Goal: Information Seeking & Learning: Check status

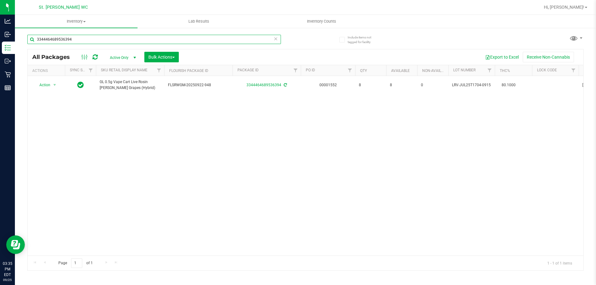
drag, startPoint x: 114, startPoint y: 41, endPoint x: 26, endPoint y: 41, distance: 87.5
click at [26, 41] on div "Include items not tagged for facility 3344464689536394 All Packages Active Only…" at bounding box center [305, 121] width 581 height 189
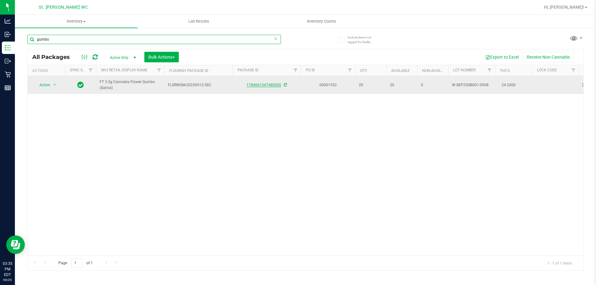
type input "gumbo"
click at [266, 86] on link "1784661347480026" at bounding box center [263, 85] width 35 height 4
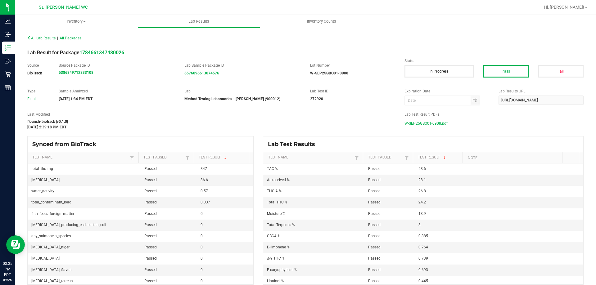
click at [419, 123] on span "W-SEP25GBO01-0908.pdf" at bounding box center [425, 123] width 43 height 9
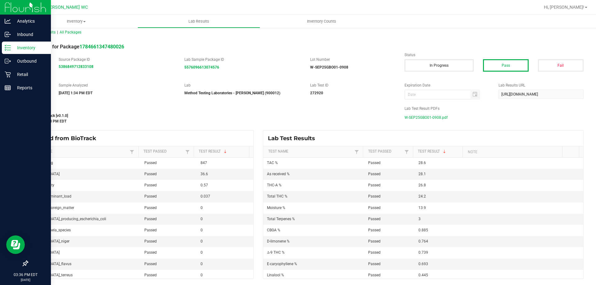
click at [20, 47] on p "Inventory" at bounding box center [29, 47] width 37 height 7
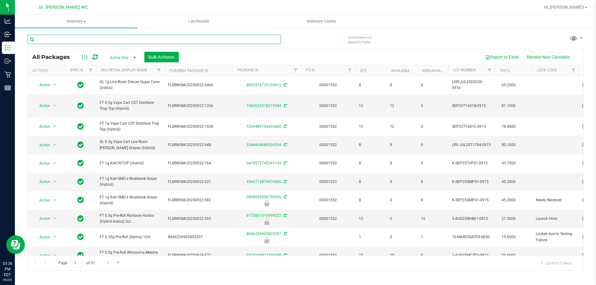
click at [92, 39] on input "text" at bounding box center [154, 39] width 254 height 9
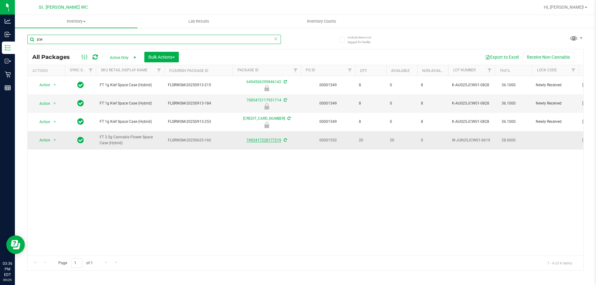
type input "jcw"
click at [257, 141] on link "7492417228177219" at bounding box center [263, 140] width 35 height 4
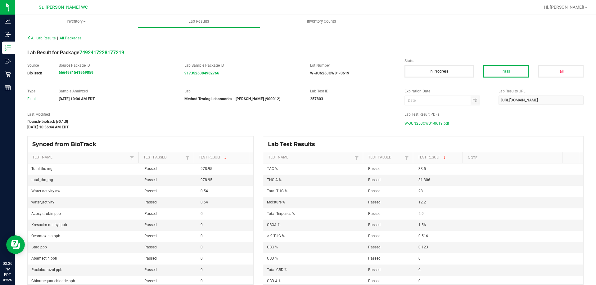
click at [413, 124] on span "W-JUN25JCW01-0619.pdf" at bounding box center [426, 123] width 45 height 9
click at [583, 5] on span "Hi, [PERSON_NAME]!" at bounding box center [564, 7] width 40 height 5
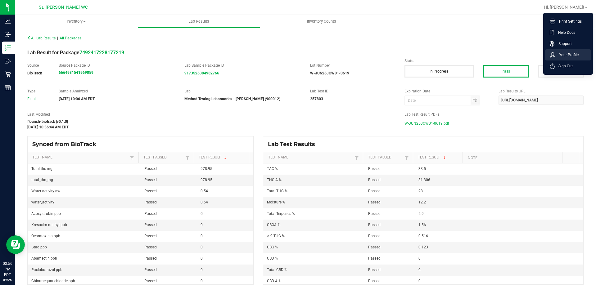
click at [565, 59] on li "Your Profile" at bounding box center [568, 54] width 47 height 11
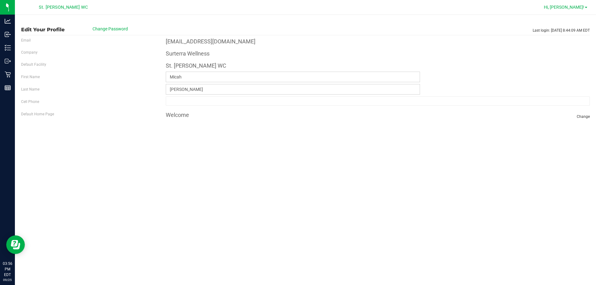
drag, startPoint x: 574, startPoint y: 2, endPoint x: 577, endPoint y: 6, distance: 4.5
click at [575, 2] on div "Hi, [PERSON_NAME]! Print Settings Help Docs Support Your Profile Sign Out" at bounding box center [565, 7] width 48 height 11
click at [578, 9] on span "Hi, [PERSON_NAME]!" at bounding box center [564, 7] width 40 height 5
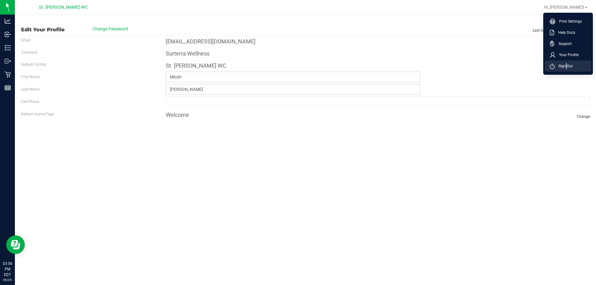
click at [565, 63] on span "Sign Out" at bounding box center [564, 66] width 18 height 6
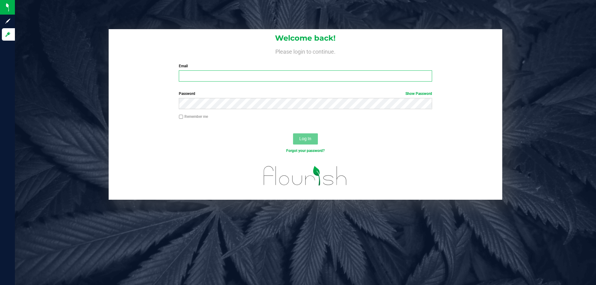
click at [256, 74] on input "Email" at bounding box center [305, 75] width 253 height 11
type input "[EMAIL_ADDRESS][DOMAIN_NAME]"
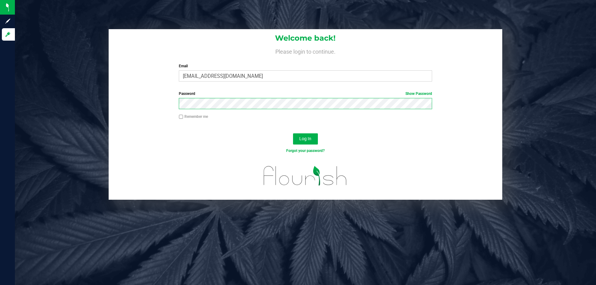
click at [293, 133] on button "Log In" at bounding box center [305, 138] width 25 height 11
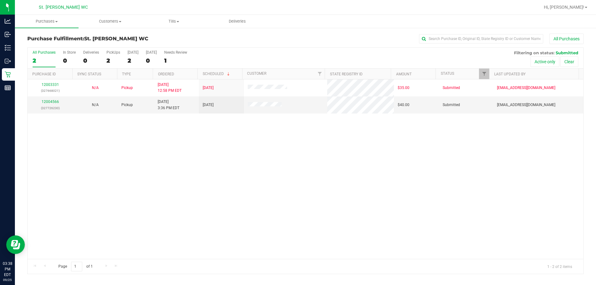
click at [252, 133] on div "12003331 (327668021) N/A Pickup [DATE] 12:58 PM EDT 9/25/2025 $35.00 Submitted …" at bounding box center [306, 169] width 556 height 180
